Goal: Communication & Community: Ask a question

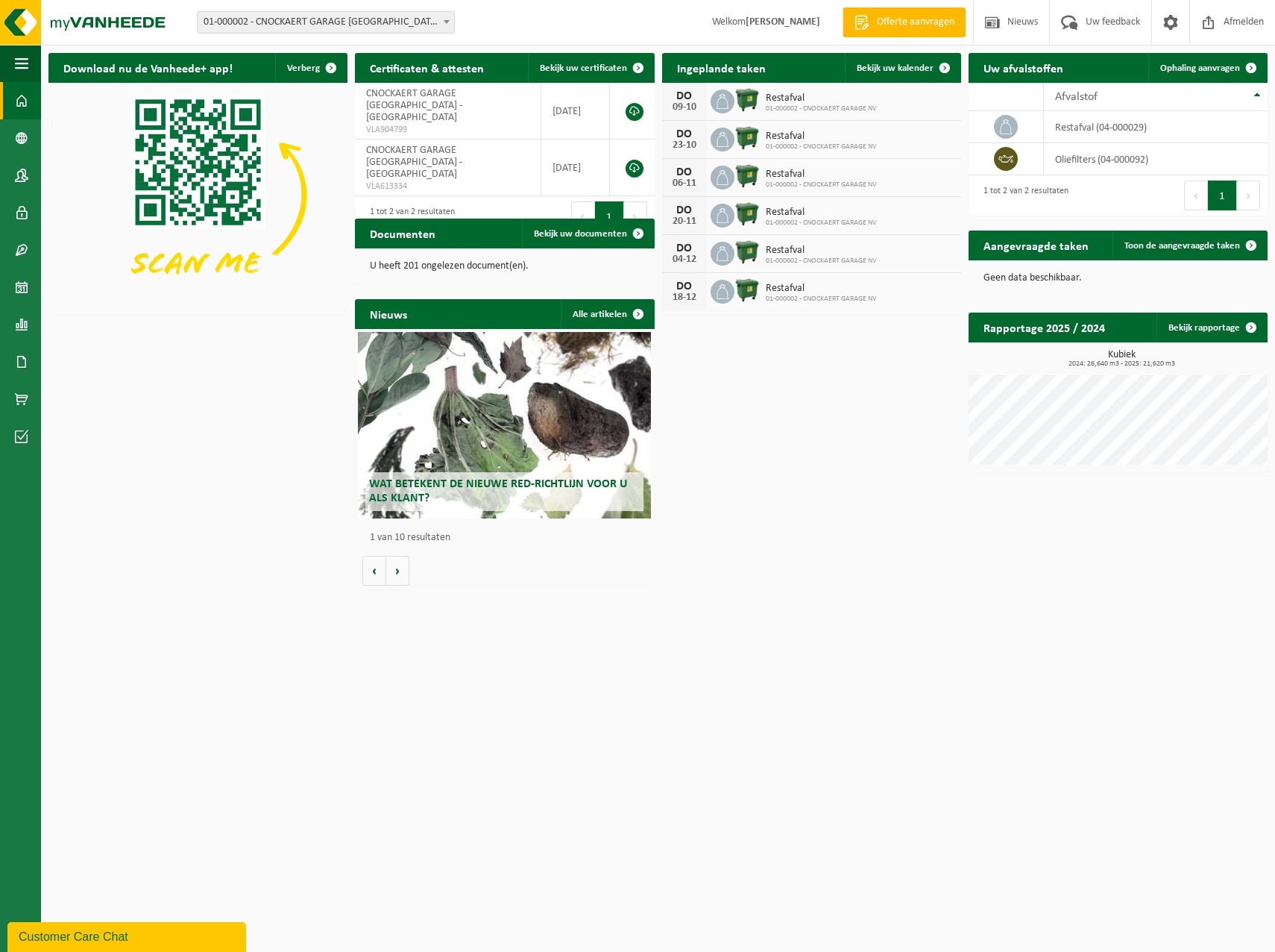
click at [521, 426] on div "Wat betekent de nieuwe RED-richtlijn voor u als klant?" at bounding box center [504, 426] width 293 height 187
click at [912, 561] on div "Download nu de Vanheede+ app! Verberg Certificaten & attesten Bekijk uw certifi…" at bounding box center [658, 319] width 1226 height 548
click at [1221, 328] on link "Bekijk rapportage" at bounding box center [1211, 327] width 110 height 30
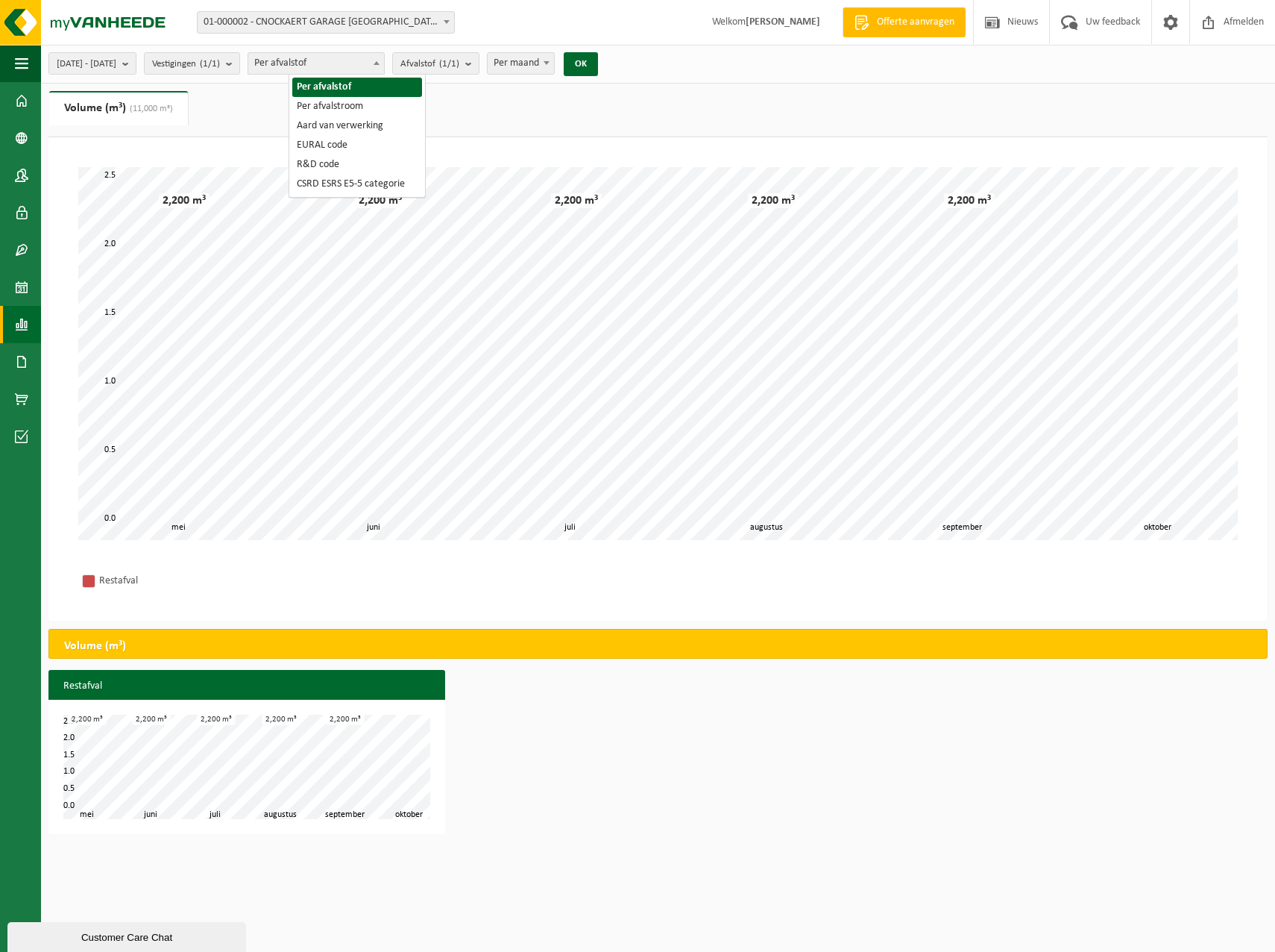
click at [343, 64] on span "Per afvalstof" at bounding box center [316, 64] width 136 height 21
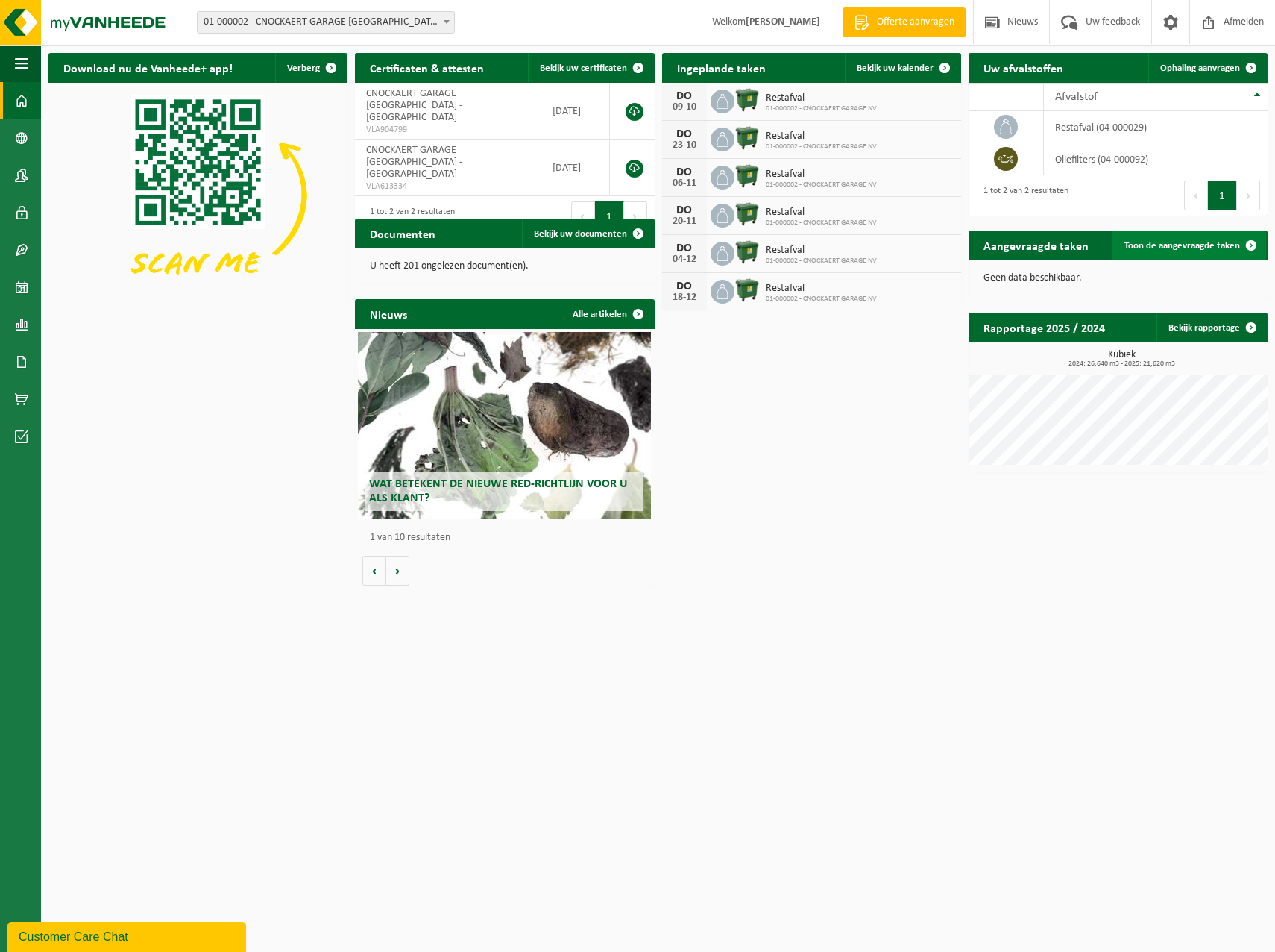
click at [1232, 243] on span "Toon de aangevraagde taken" at bounding box center [1182, 246] width 115 height 10
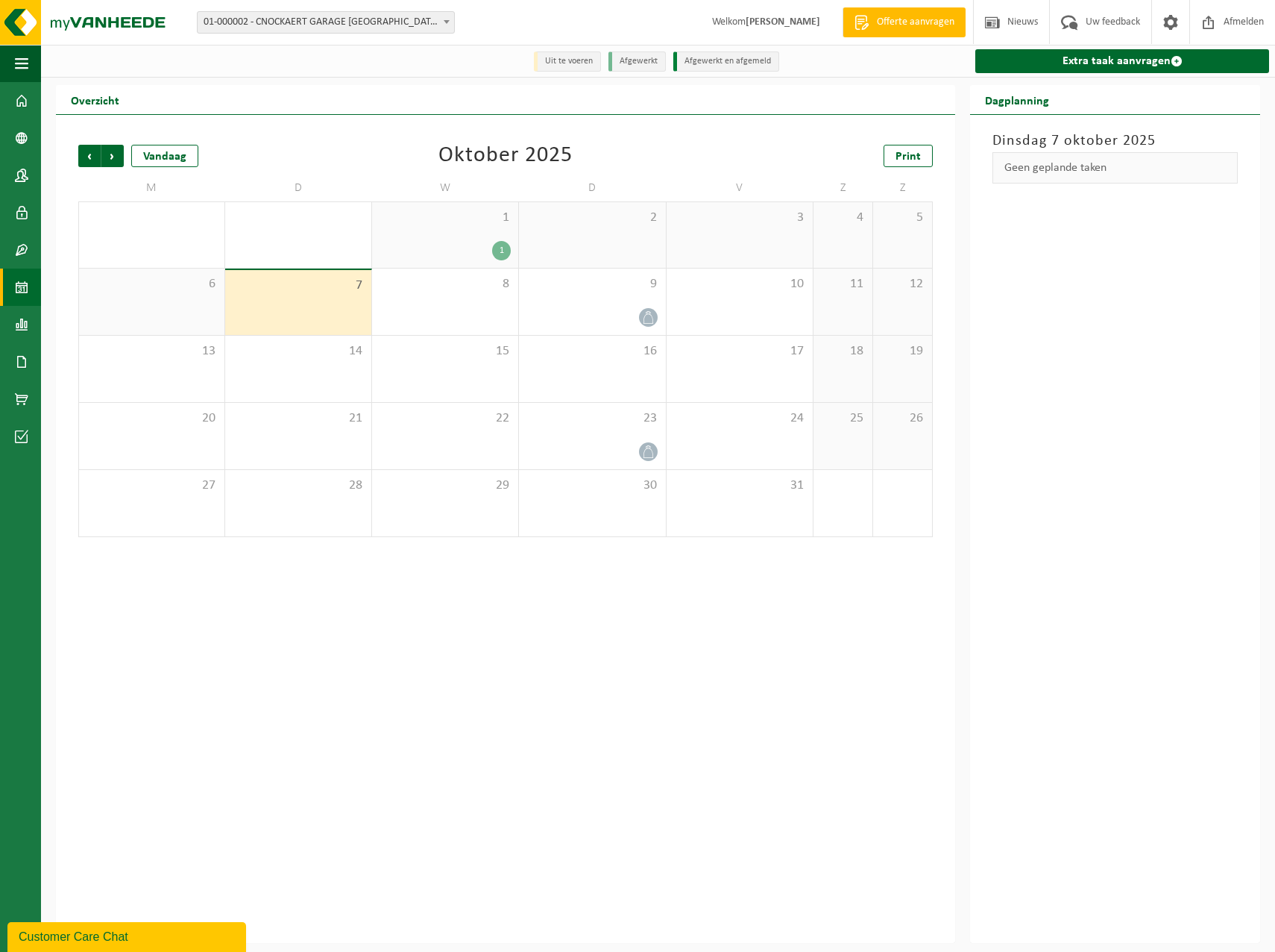
click at [342, 300] on div "7" at bounding box center [298, 303] width 146 height 65
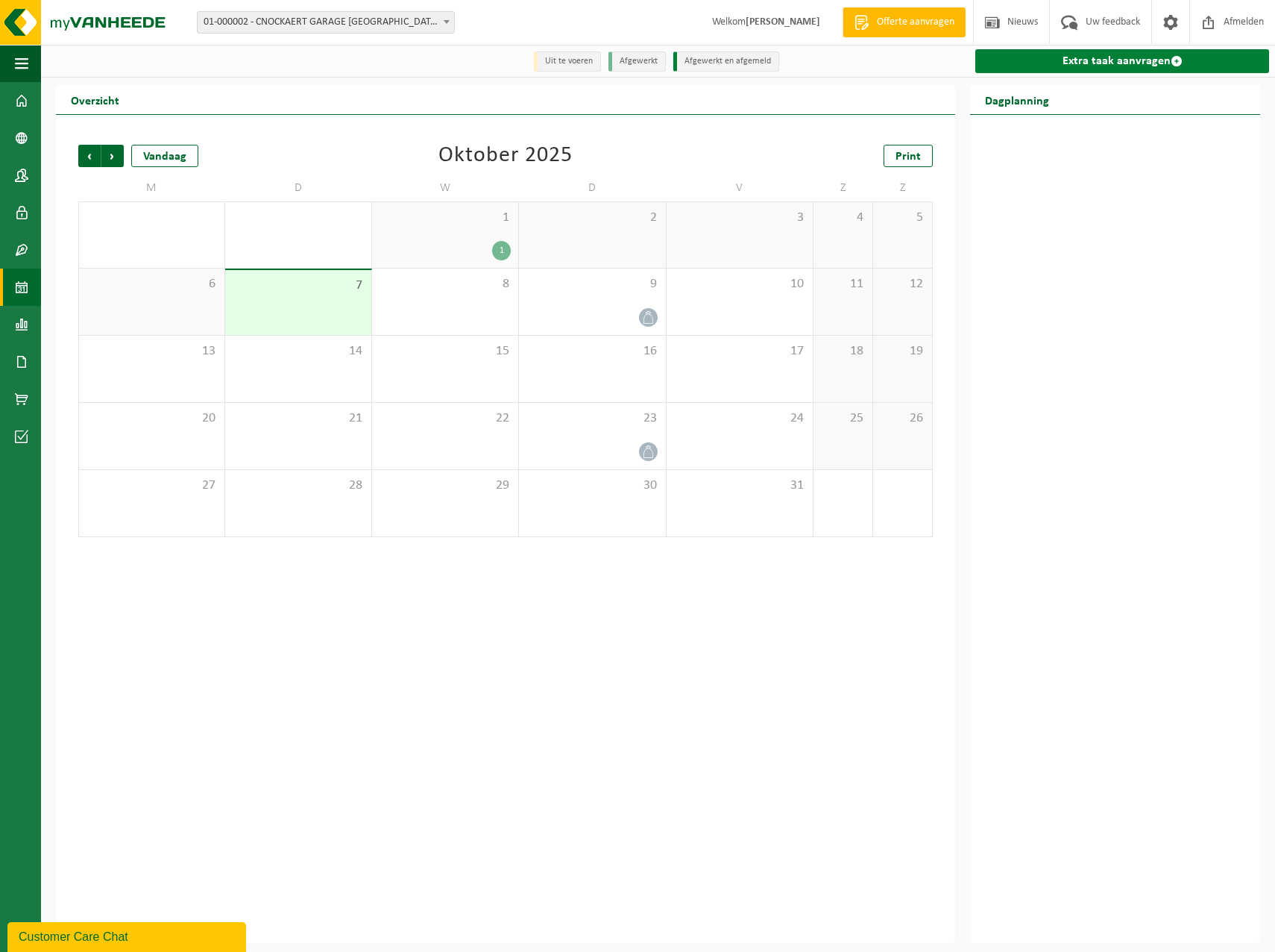
click at [1150, 66] on link "Extra taak aanvragen" at bounding box center [1122, 61] width 294 height 24
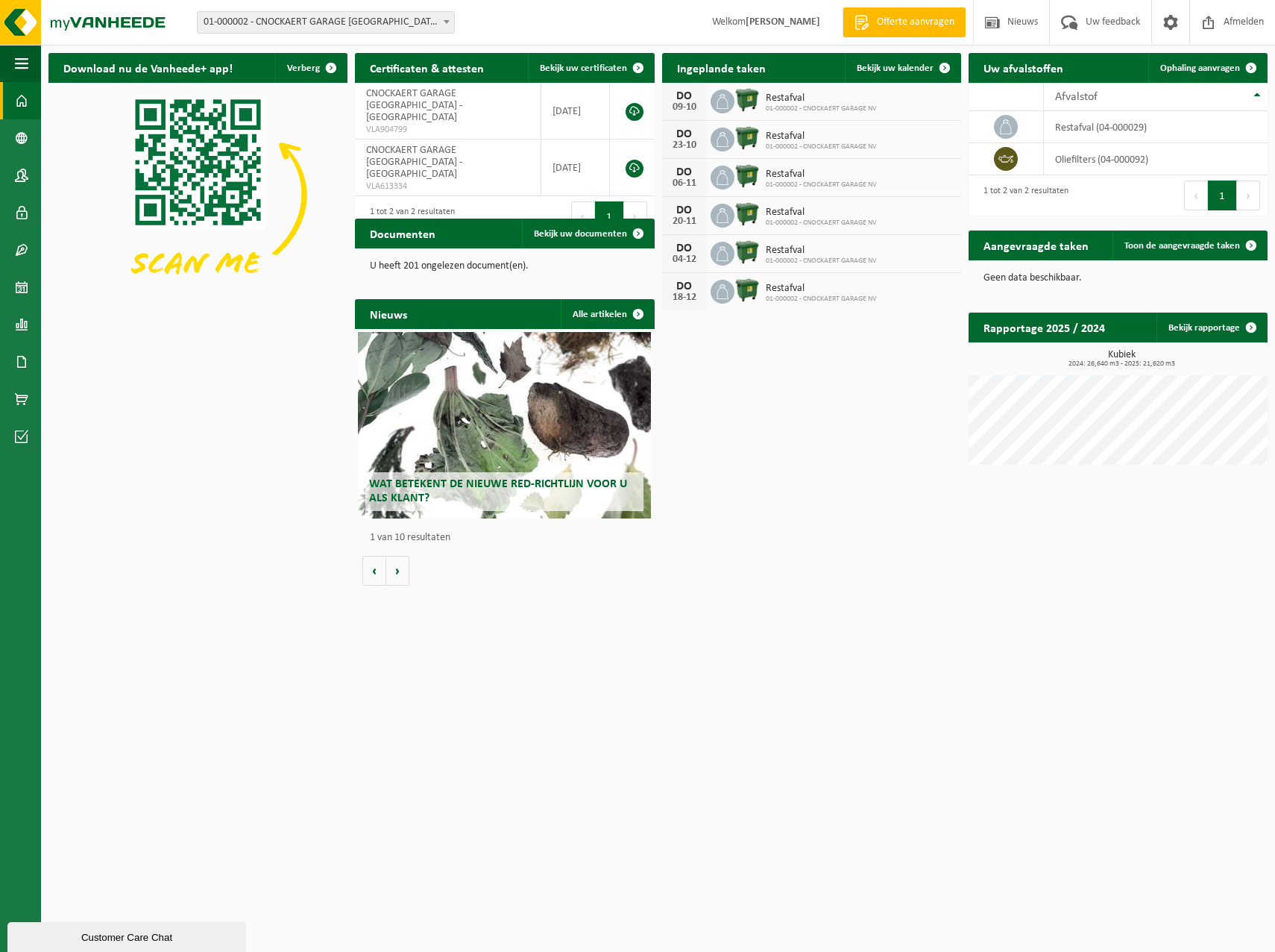
click at [171, 932] on div "Customer Care Chat" at bounding box center [127, 937] width 216 height 11
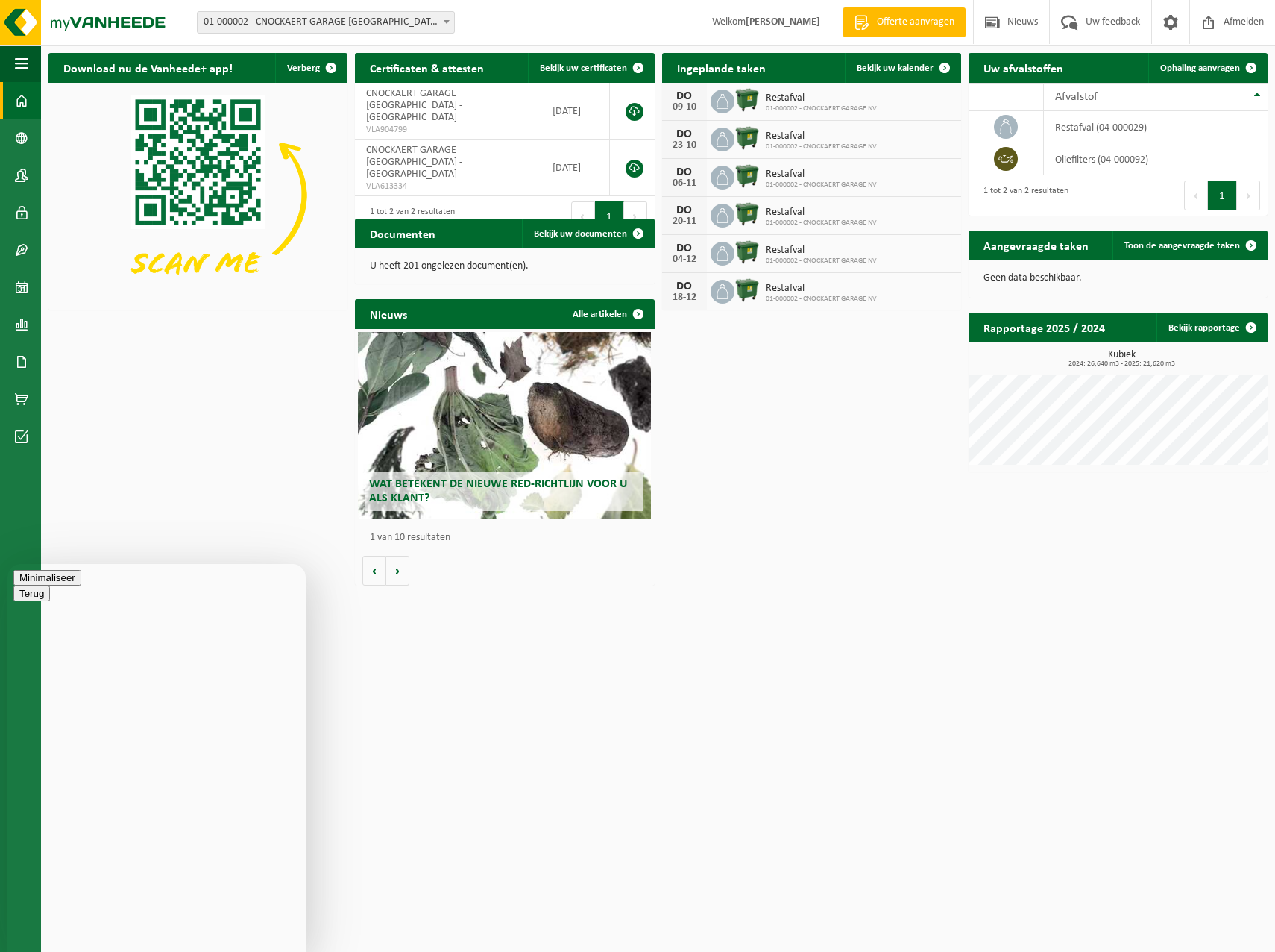
type textarea "beste"
type textarea "O"
type textarea "Het afsluitluik van onze container is afgebroken. Kunnen jullie dit komen herst…"
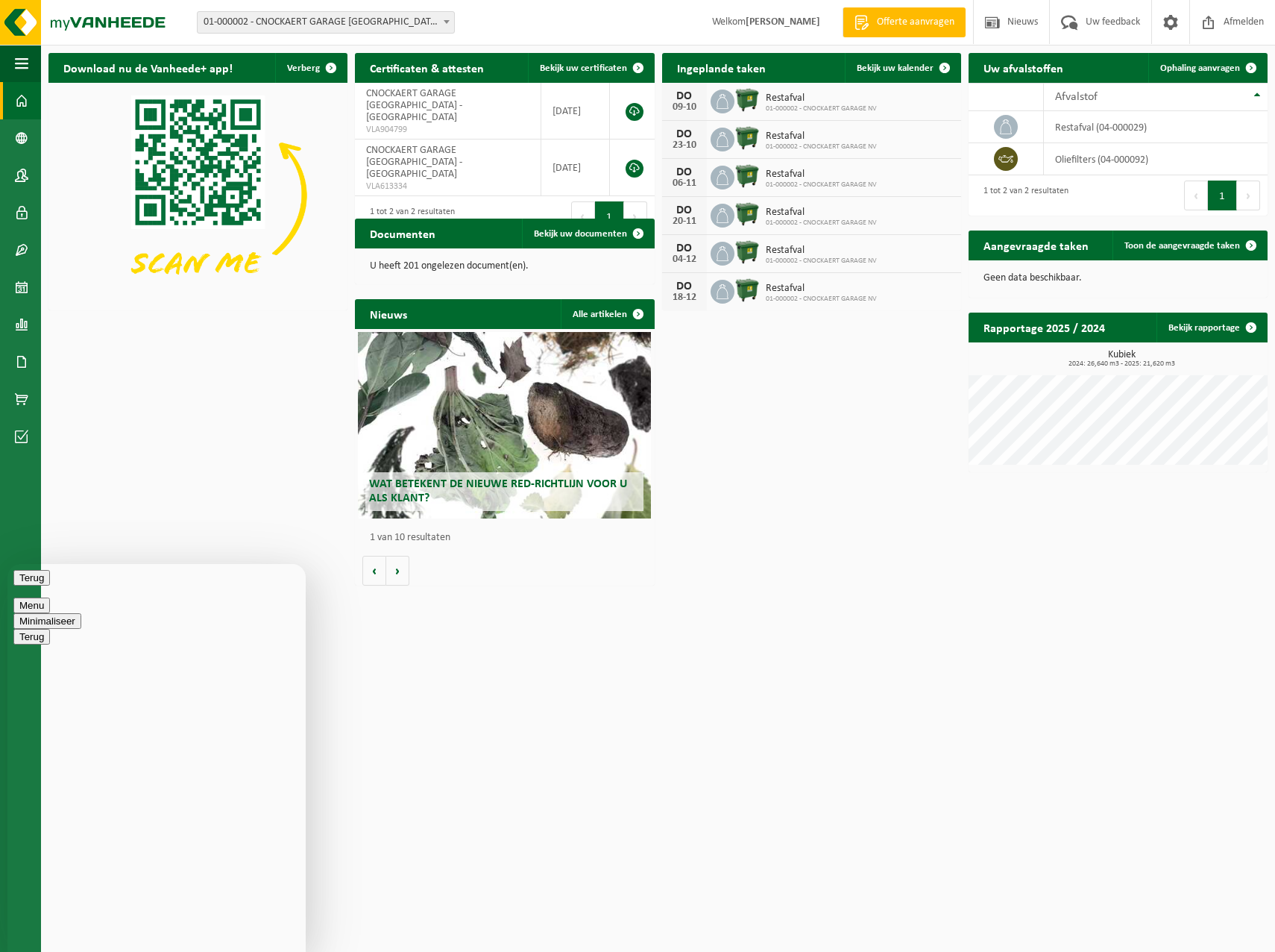
type textarea "onze testafval container"
type textarea "restafval ..."
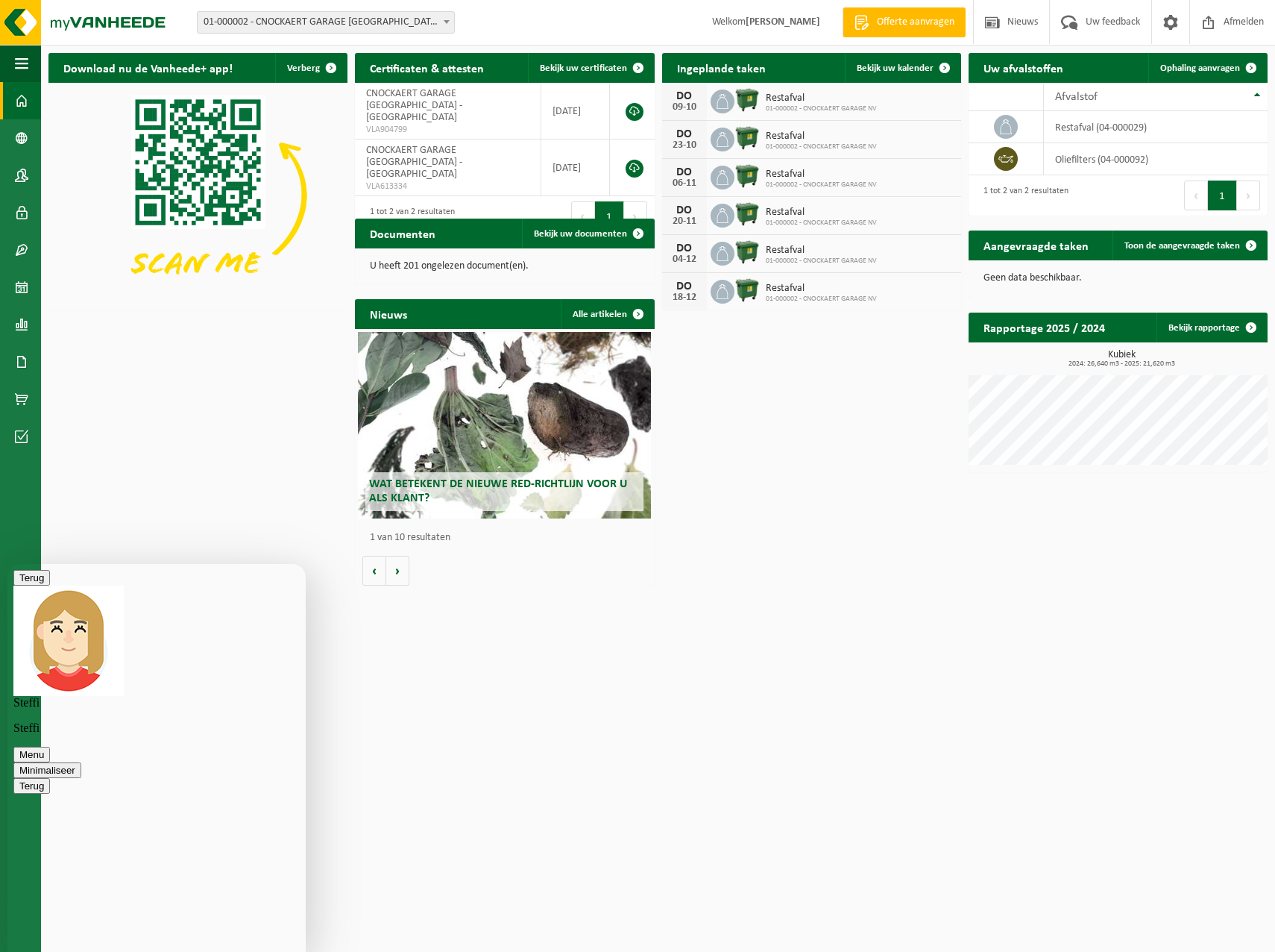
scroll to position [285, 0]
type textarea "dat is prima, nog één vraagje. Ik ben gewoon benieuwd. Is dit gesprek AI-gestuu…"
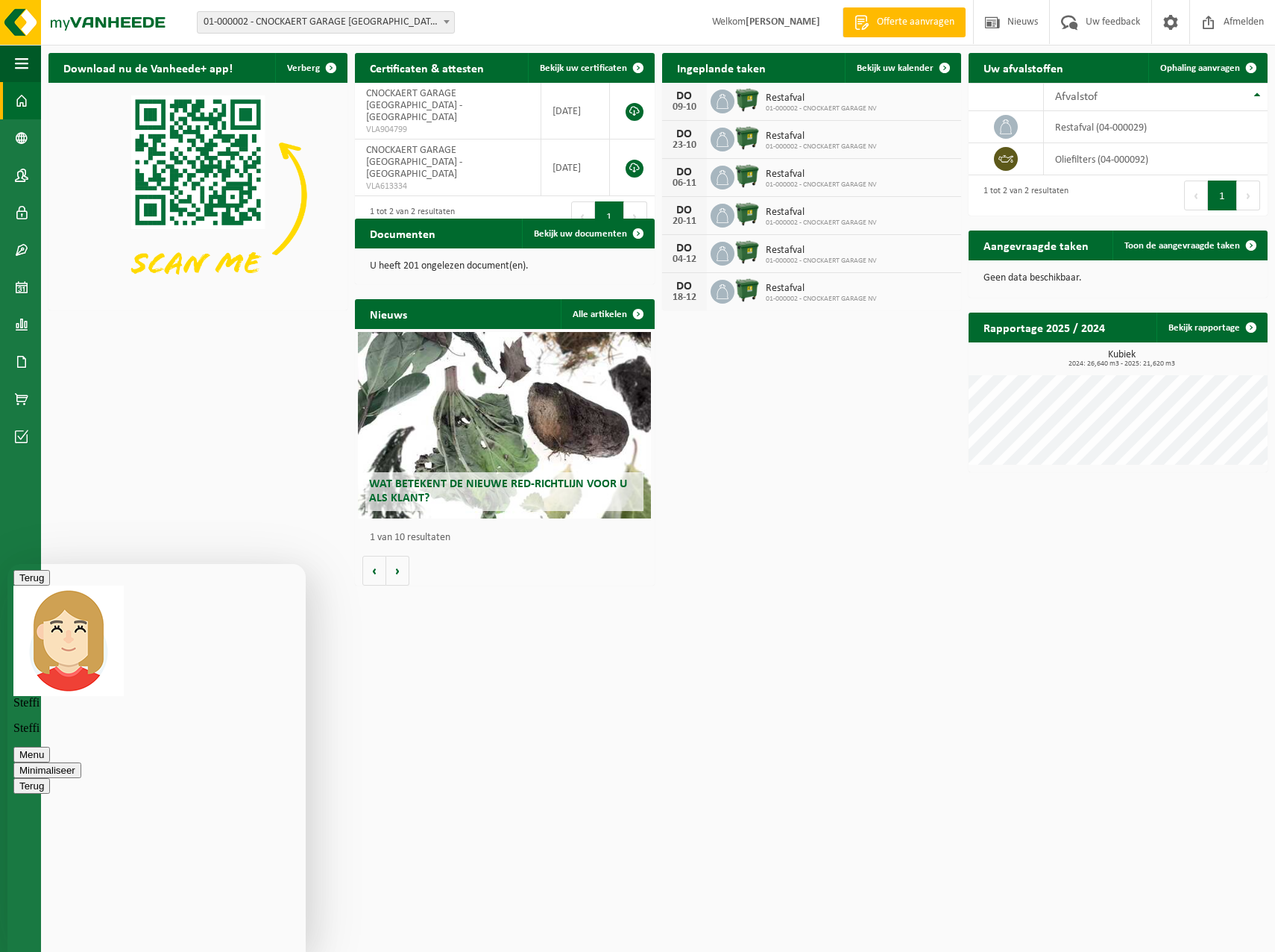
scroll to position [486, 0]
type textarea "OK, bedankt en nog een fijne dag."
